Goal: Task Accomplishment & Management: Manage account settings

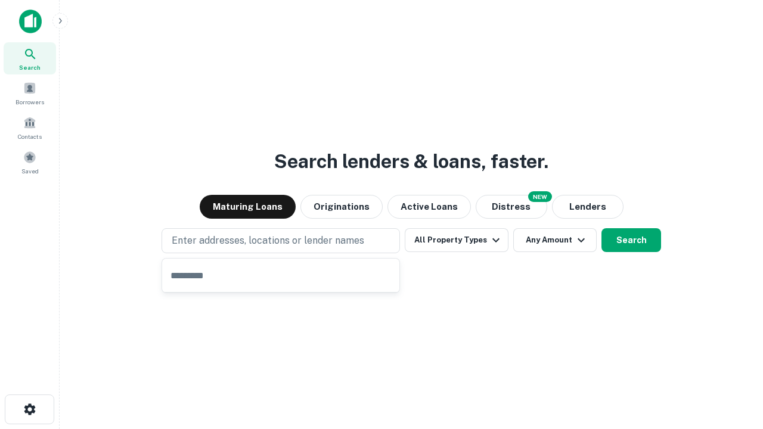
type input "**********"
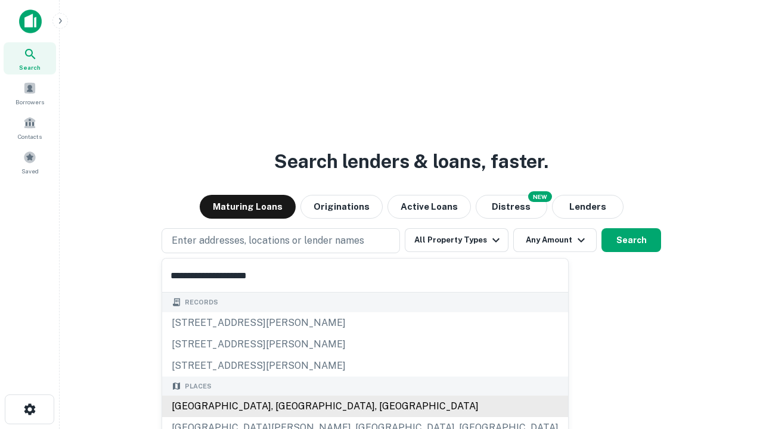
click at [285, 406] on div "Santa Monica, CA, USA" at bounding box center [365, 406] width 406 height 21
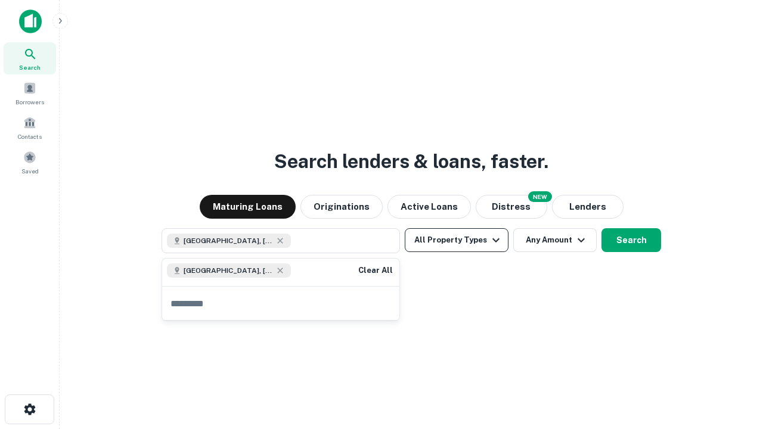
click at [456, 240] on button "All Property Types" at bounding box center [457, 240] width 104 height 24
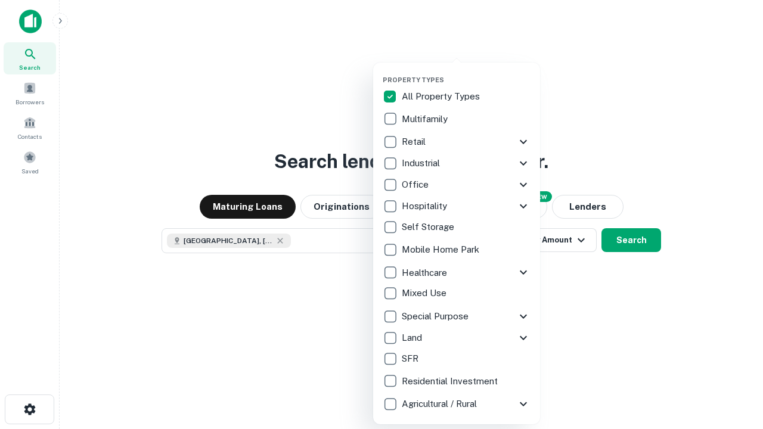
click at [466, 72] on button "button" at bounding box center [466, 72] width 167 height 1
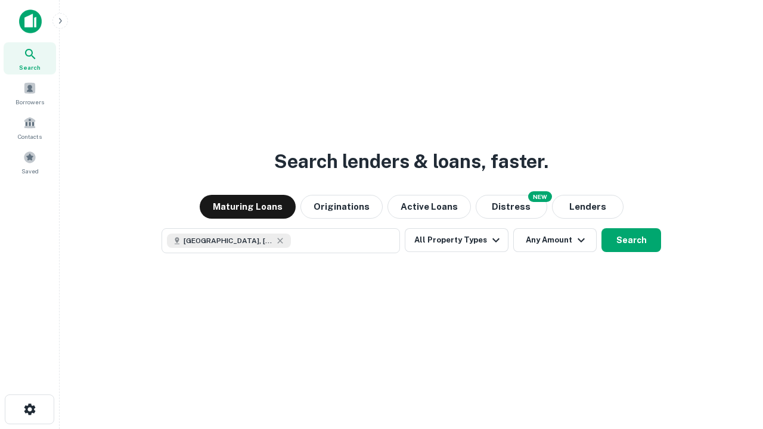
scroll to position [19, 0]
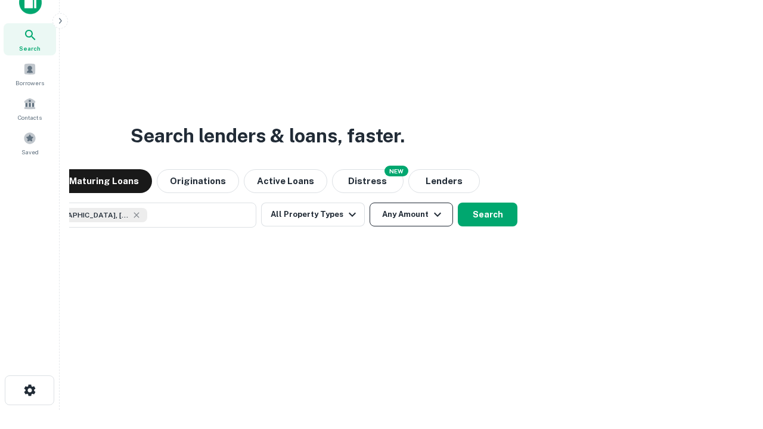
click at [369, 203] on button "Any Amount" at bounding box center [410, 215] width 83 height 24
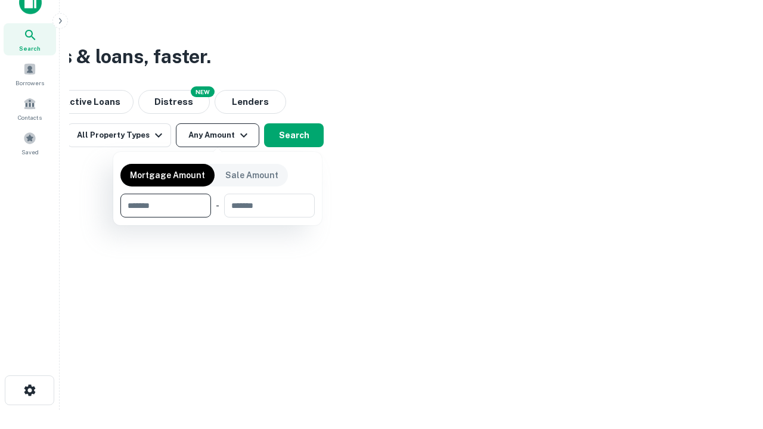
type input "*******"
click at [218, 218] on button "button" at bounding box center [217, 218] width 194 height 1
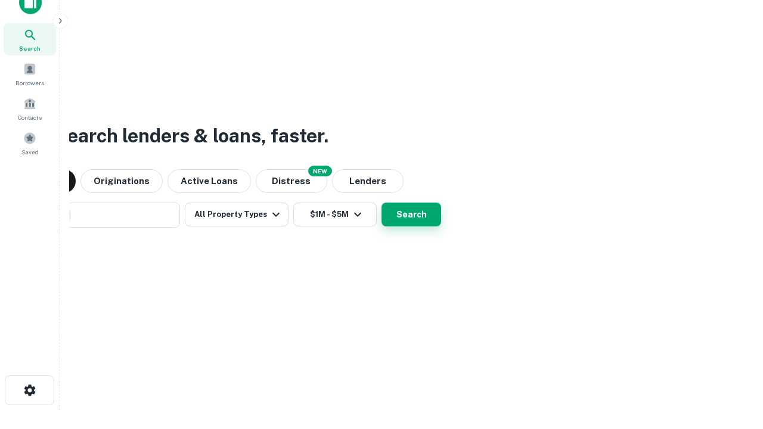
click at [381, 203] on button "Search" at bounding box center [411, 215] width 60 height 24
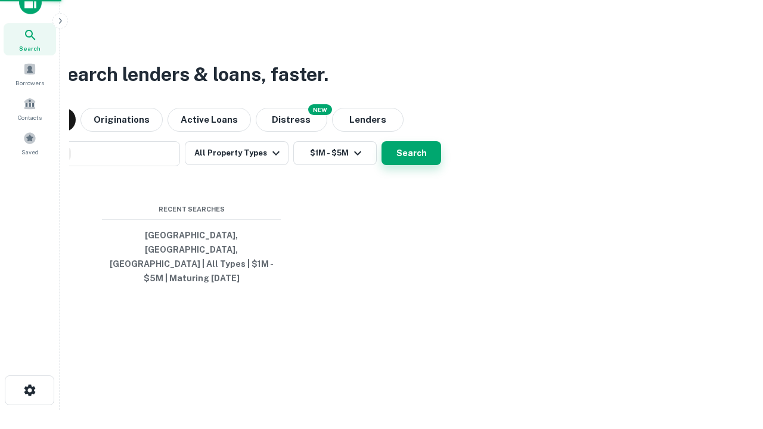
scroll to position [39, 337]
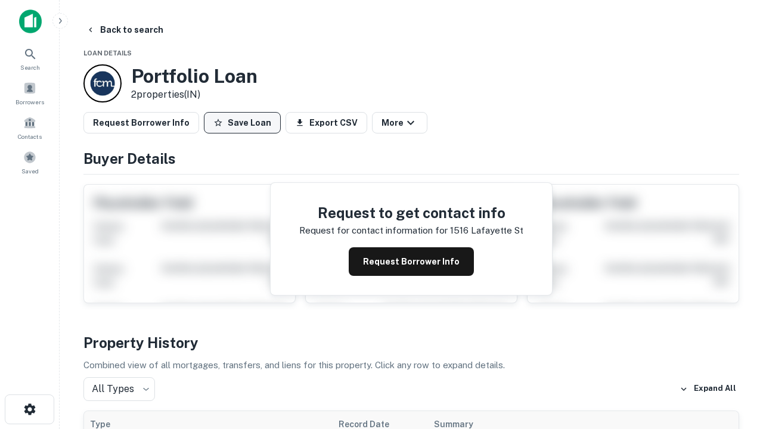
click at [242, 123] on button "Save Loan" at bounding box center [242, 122] width 77 height 21
click at [245, 123] on button "Save Loan" at bounding box center [242, 122] width 77 height 21
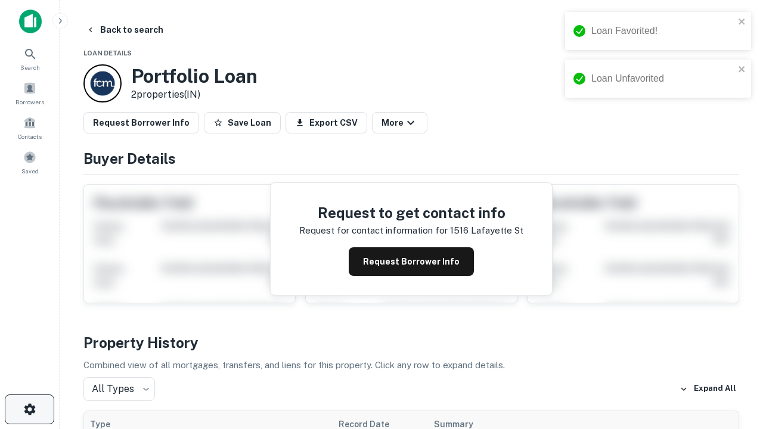
click at [29, 409] on icon "button" at bounding box center [30, 409] width 14 height 14
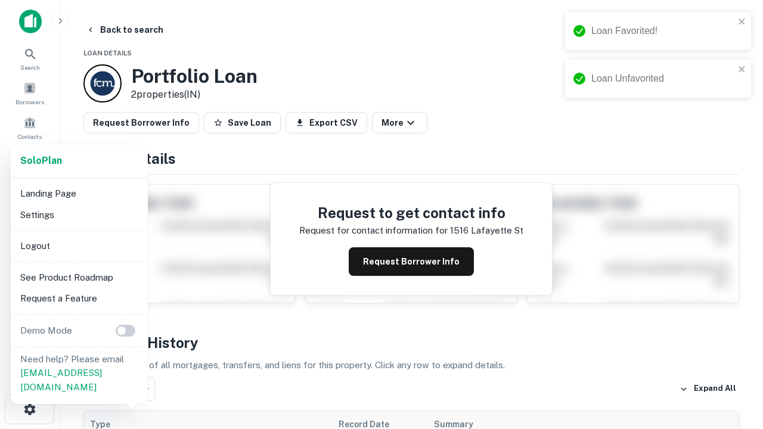
click at [79, 246] on li "Logout" at bounding box center [79, 245] width 128 height 21
